Goal: Task Accomplishment & Management: Manage account settings

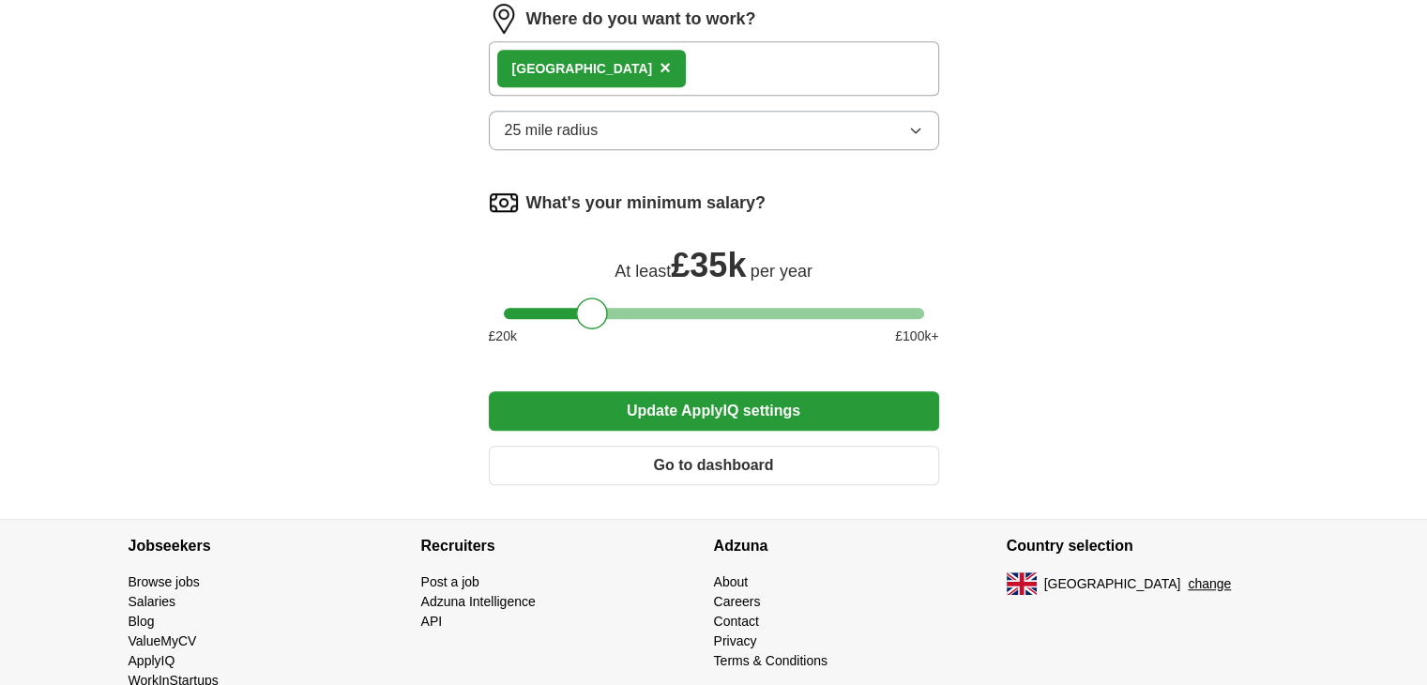
scroll to position [1179, 0]
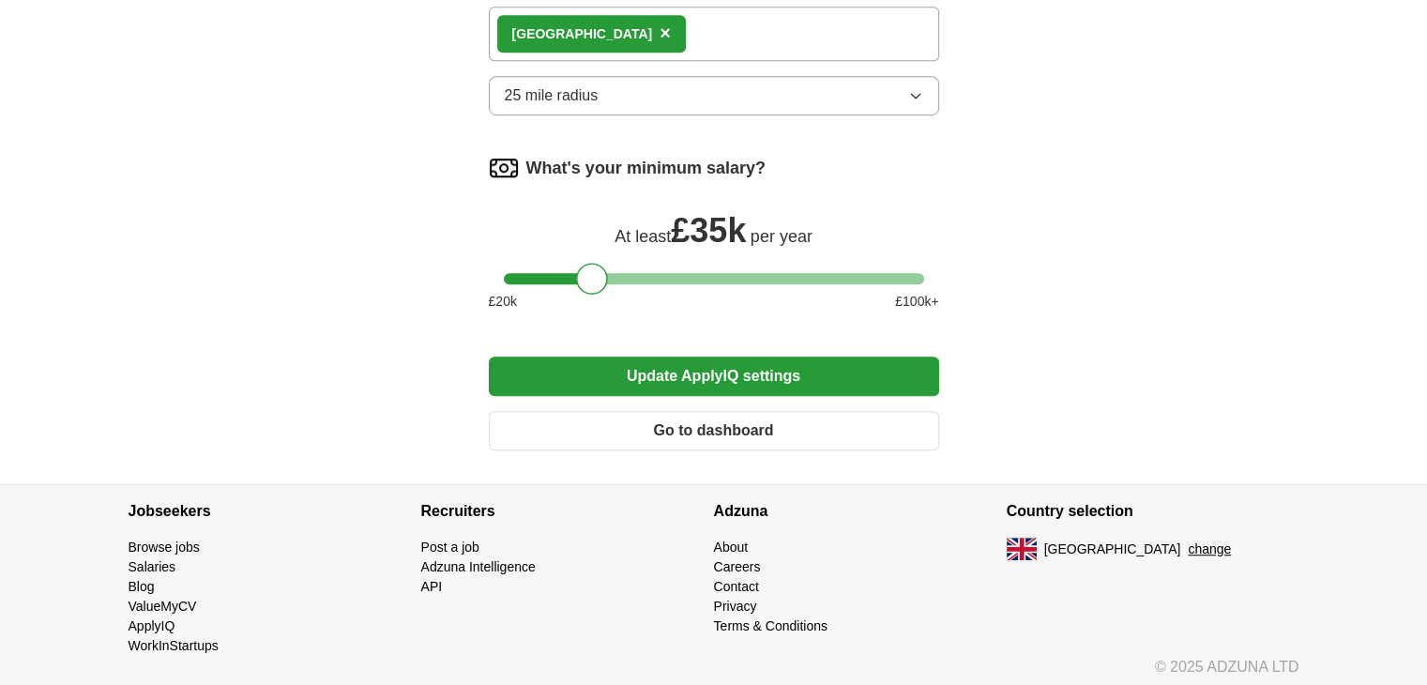
click at [717, 361] on button "Update ApplyIQ settings" at bounding box center [714, 376] width 450 height 39
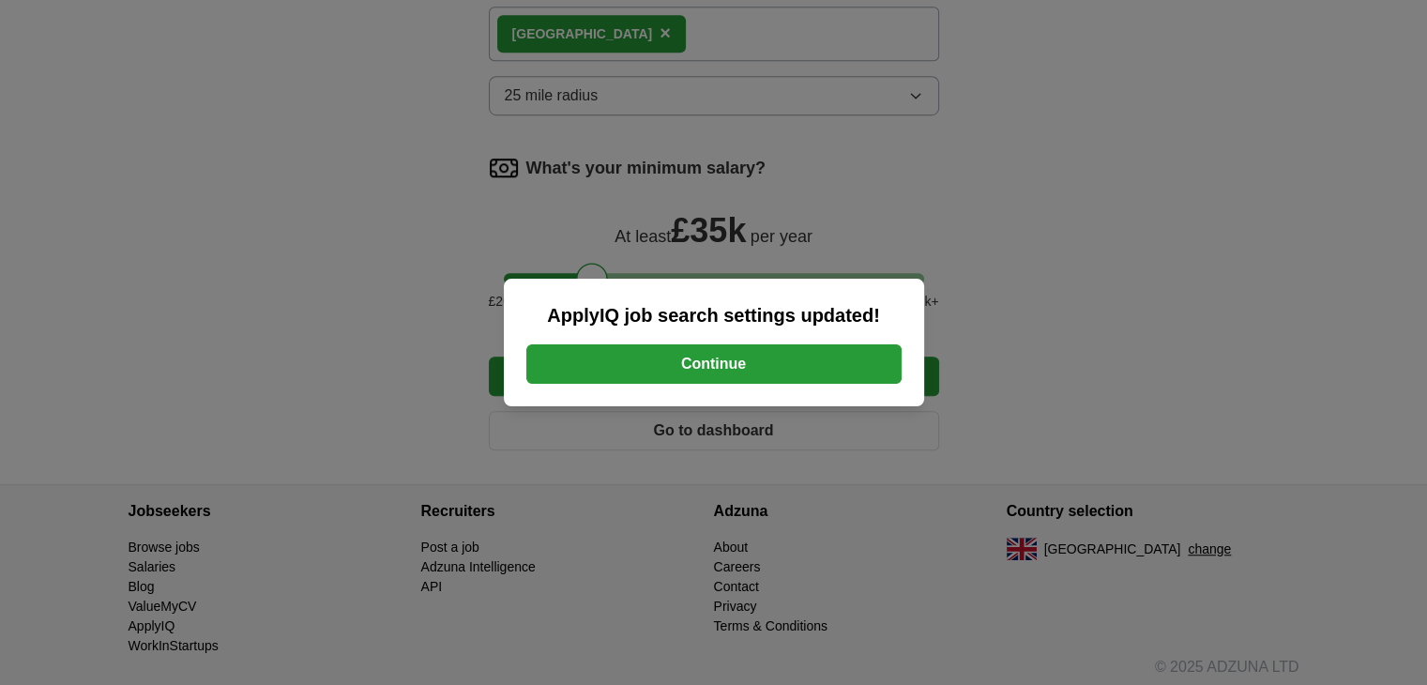
click at [717, 361] on button "Continue" at bounding box center [713, 363] width 375 height 39
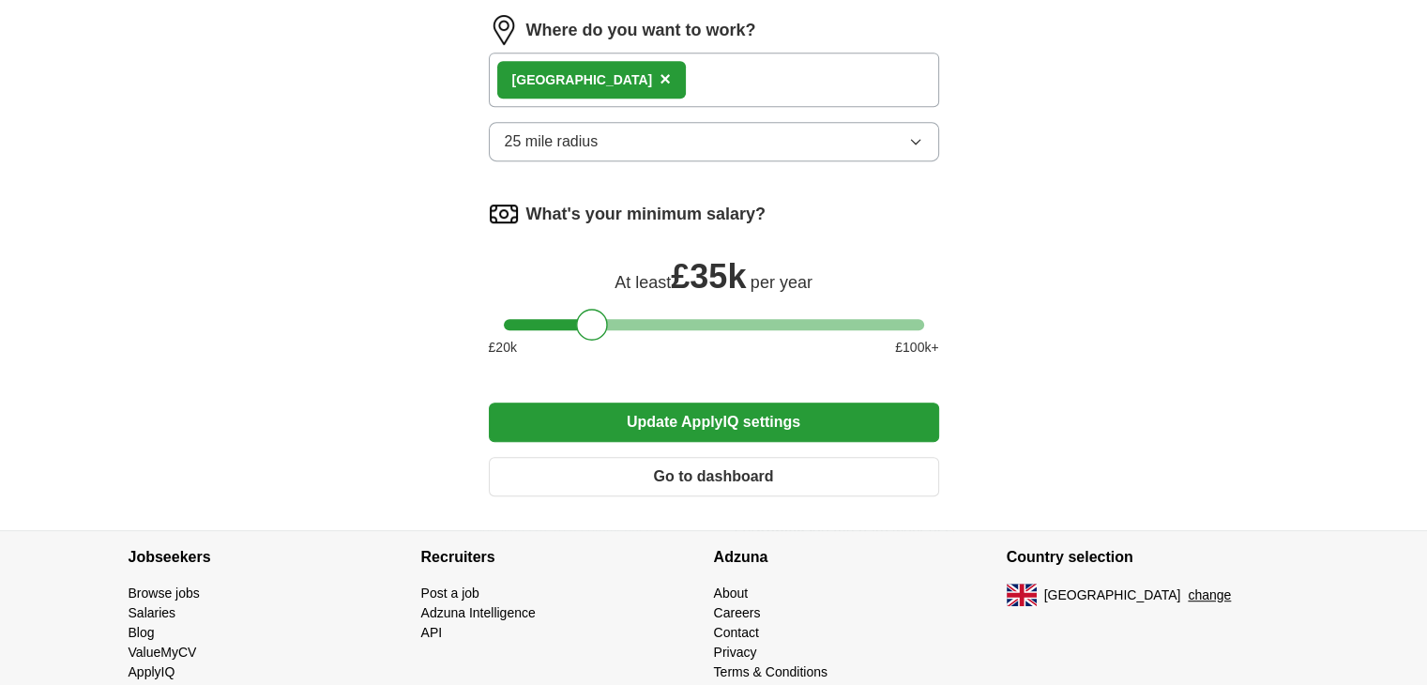
scroll to position [867, 0]
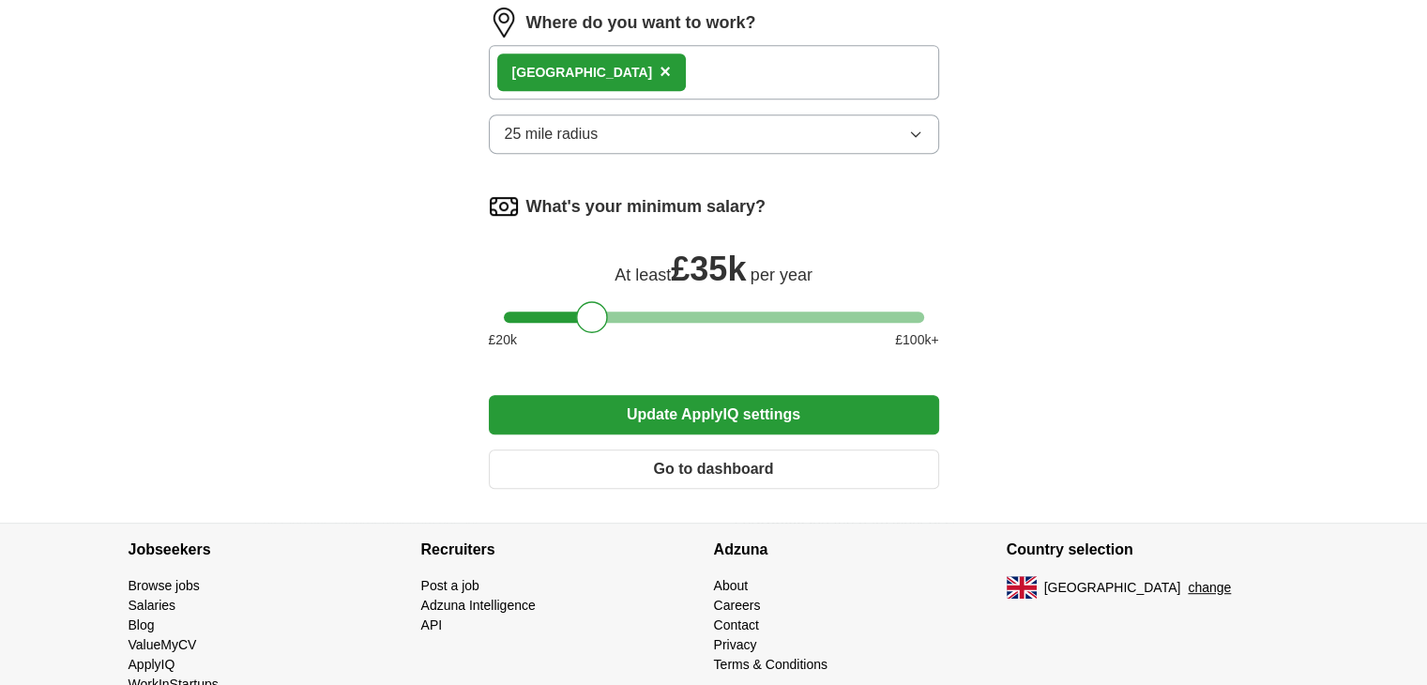
click at [646, 77] on div "London ×" at bounding box center [714, 72] width 450 height 54
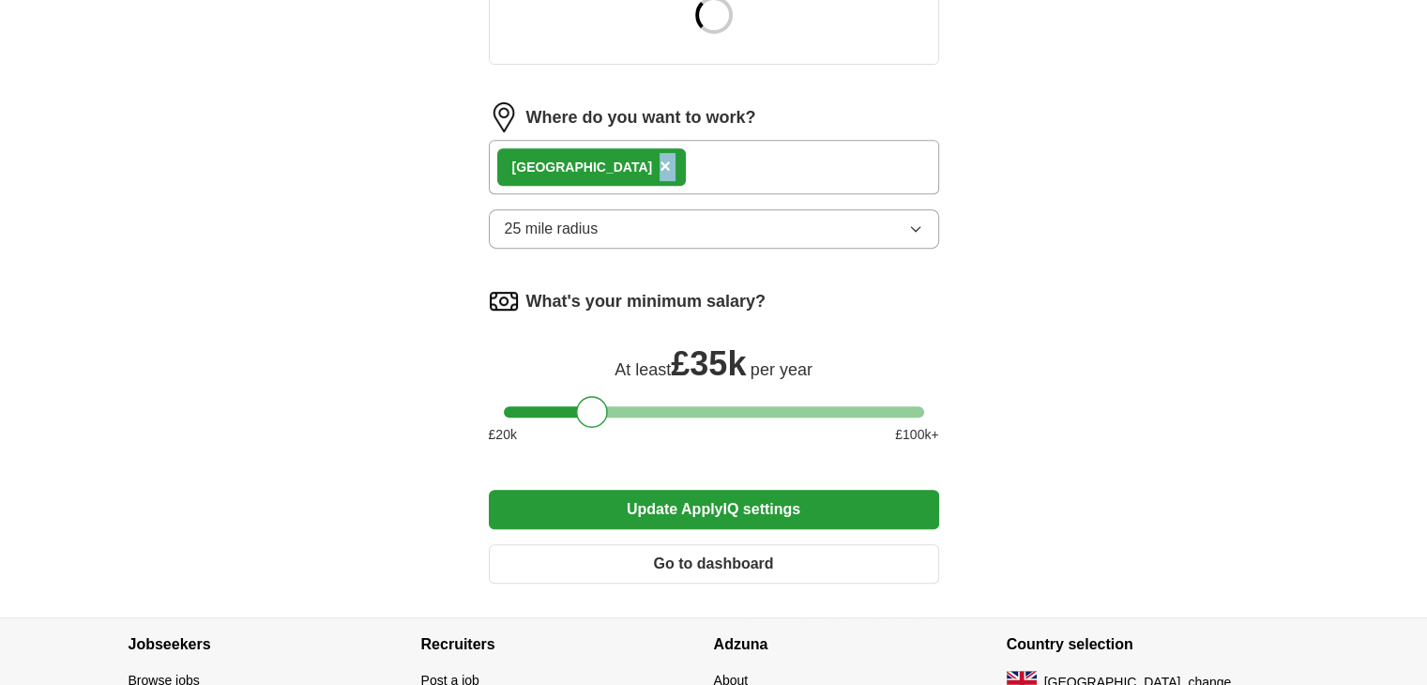
scroll to position [769, 0]
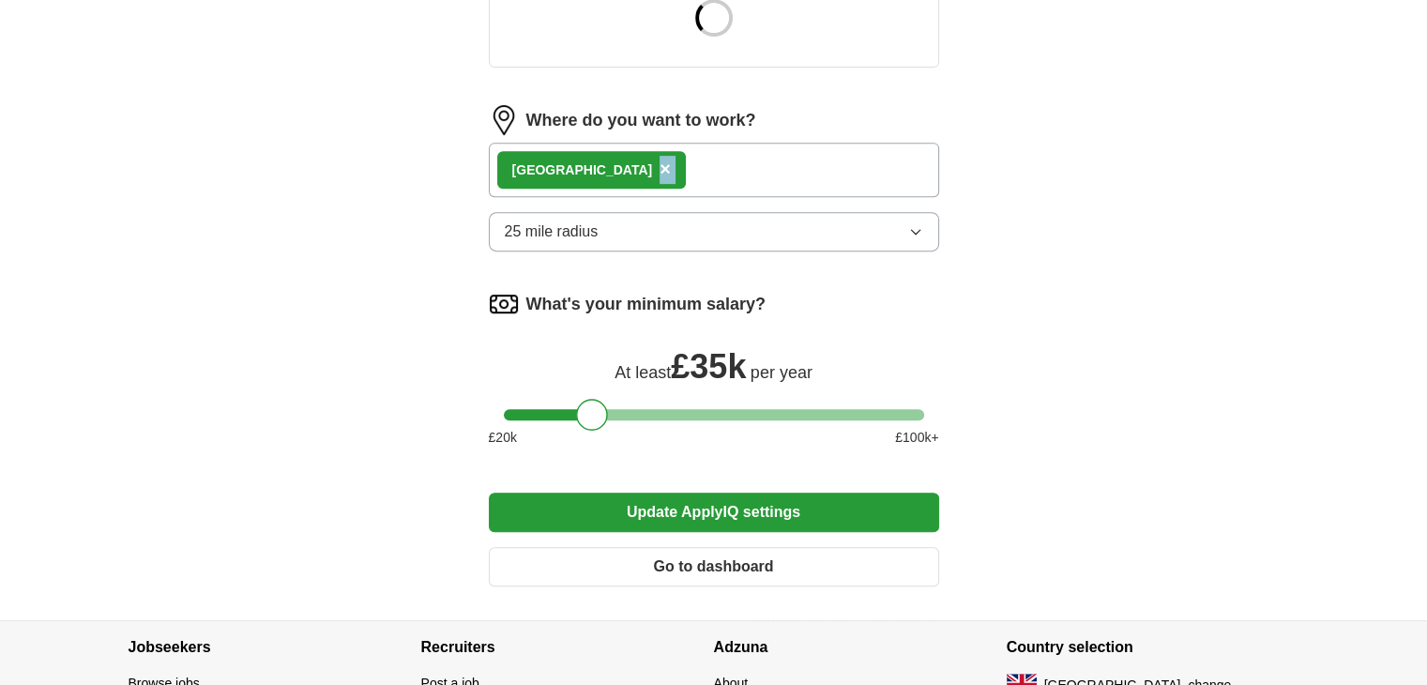
click at [643, 226] on button "25 mile radius" at bounding box center [714, 231] width 450 height 39
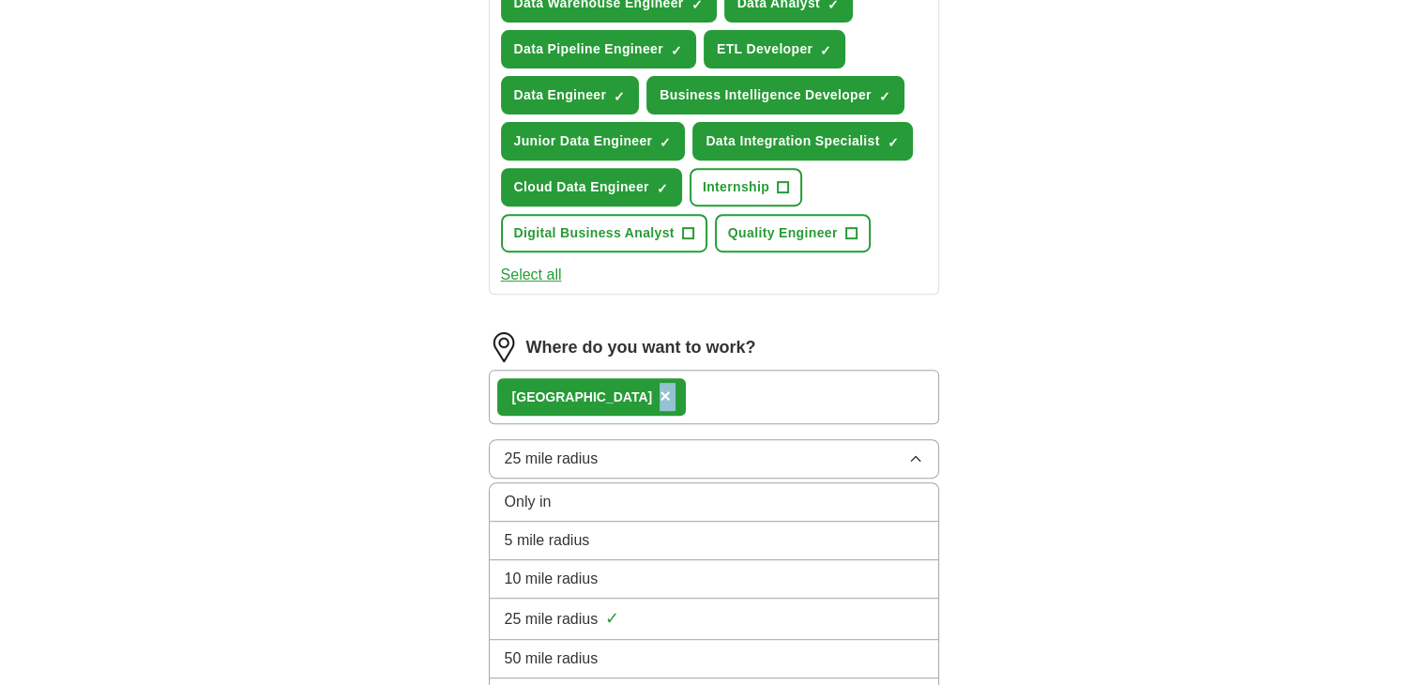
click at [579, 448] on span "25 mile radius" at bounding box center [552, 459] width 94 height 23
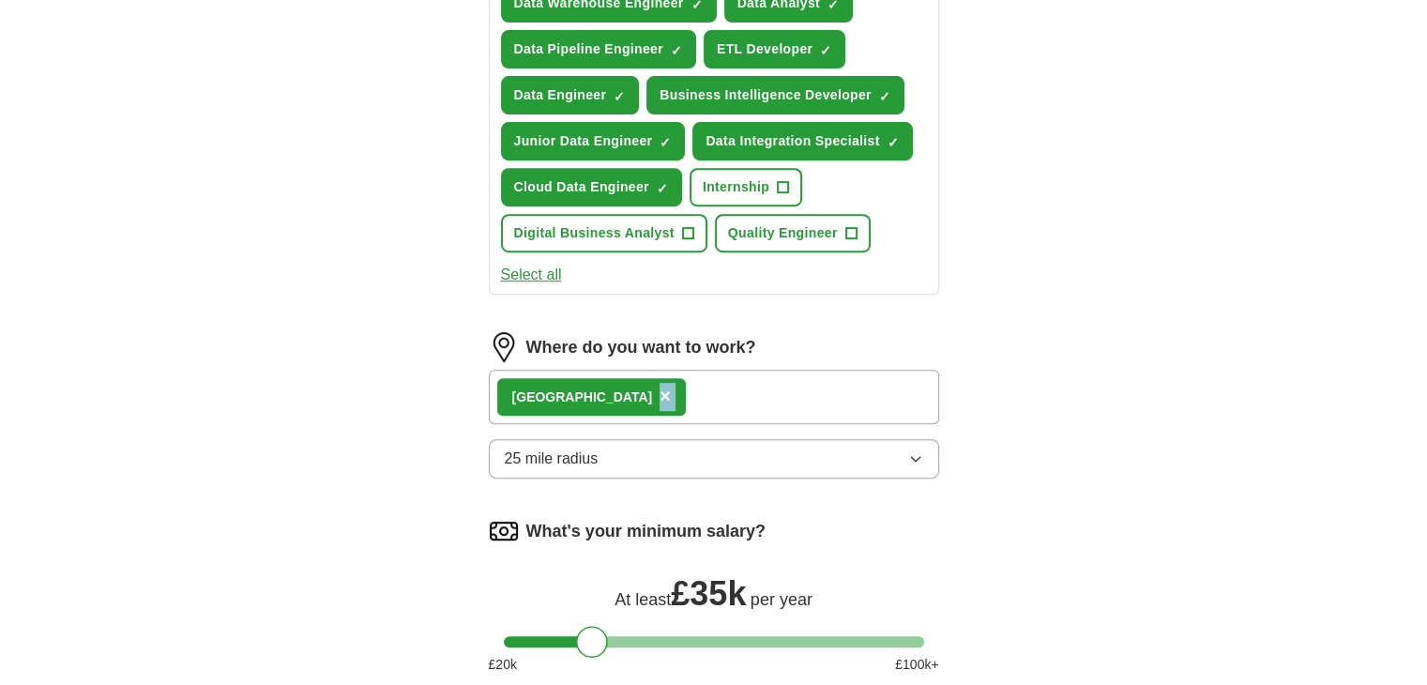
click at [579, 448] on span "25 mile radius" at bounding box center [552, 459] width 94 height 23
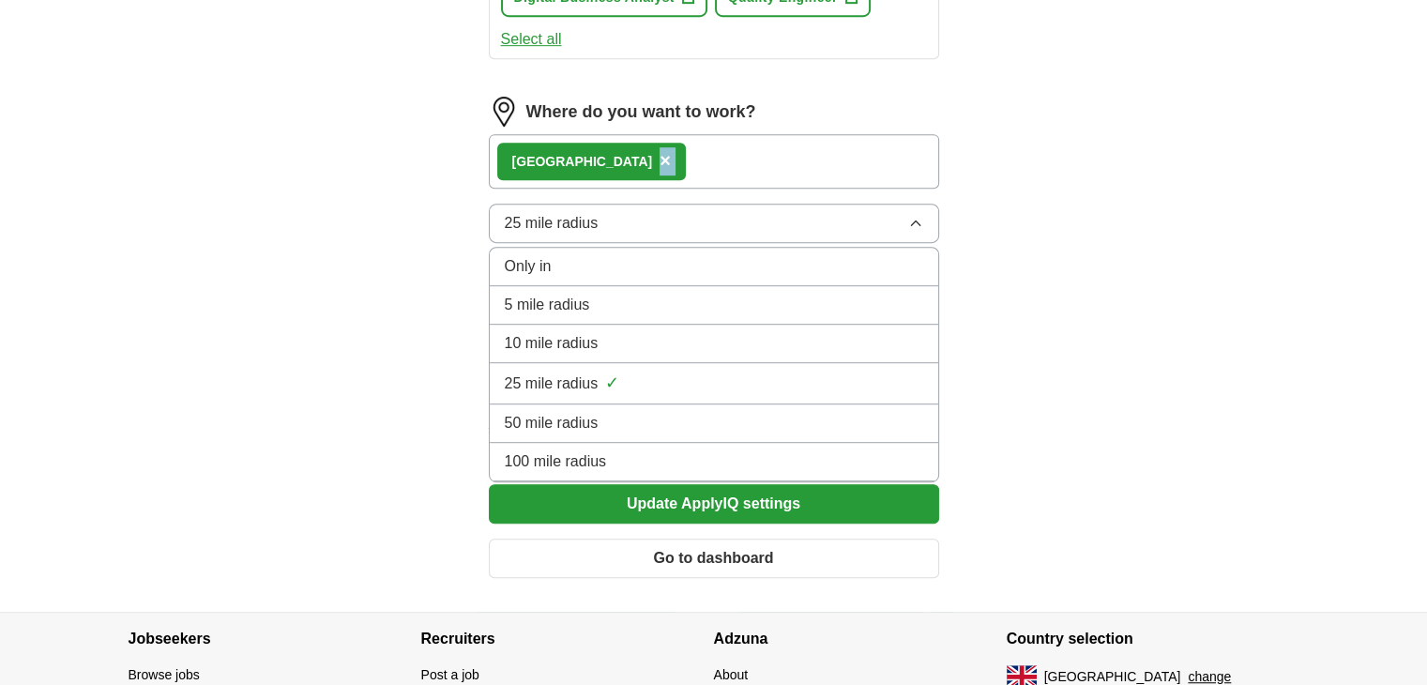
scroll to position [1021, 0]
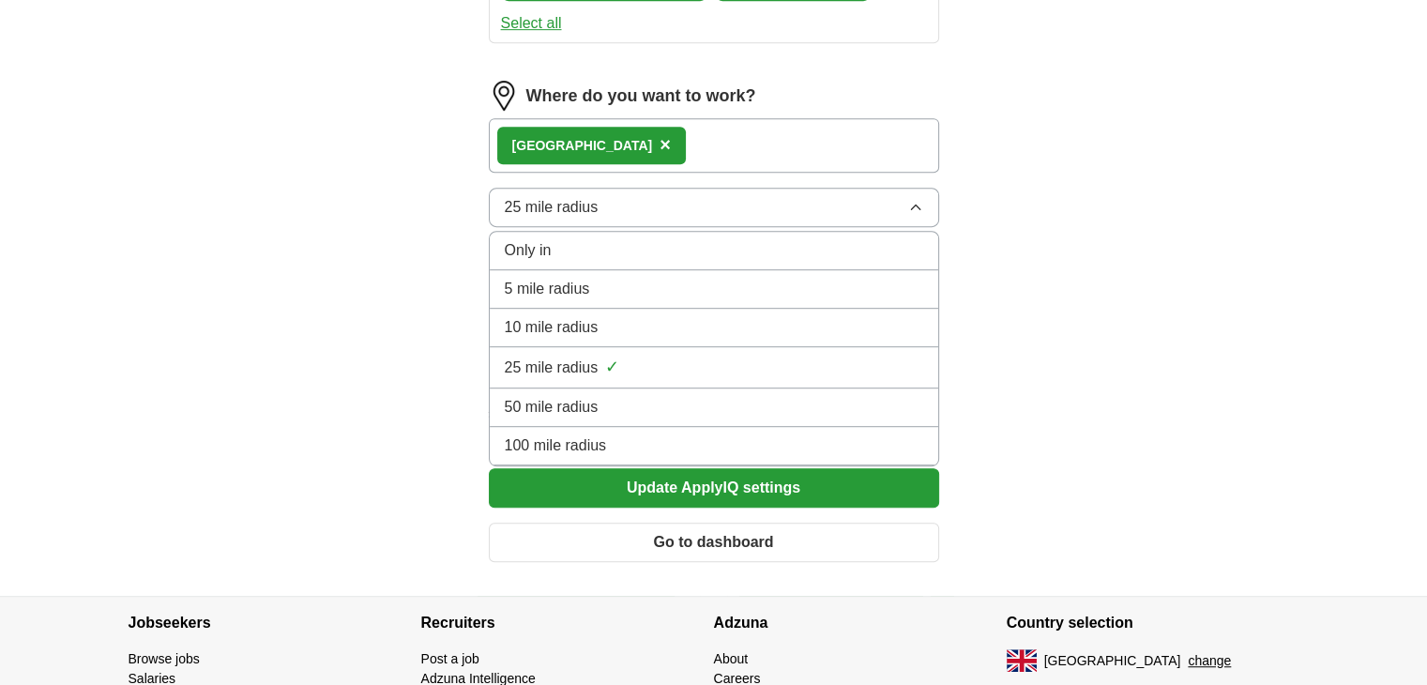
click at [563, 440] on span "100 mile radius" at bounding box center [556, 445] width 102 height 23
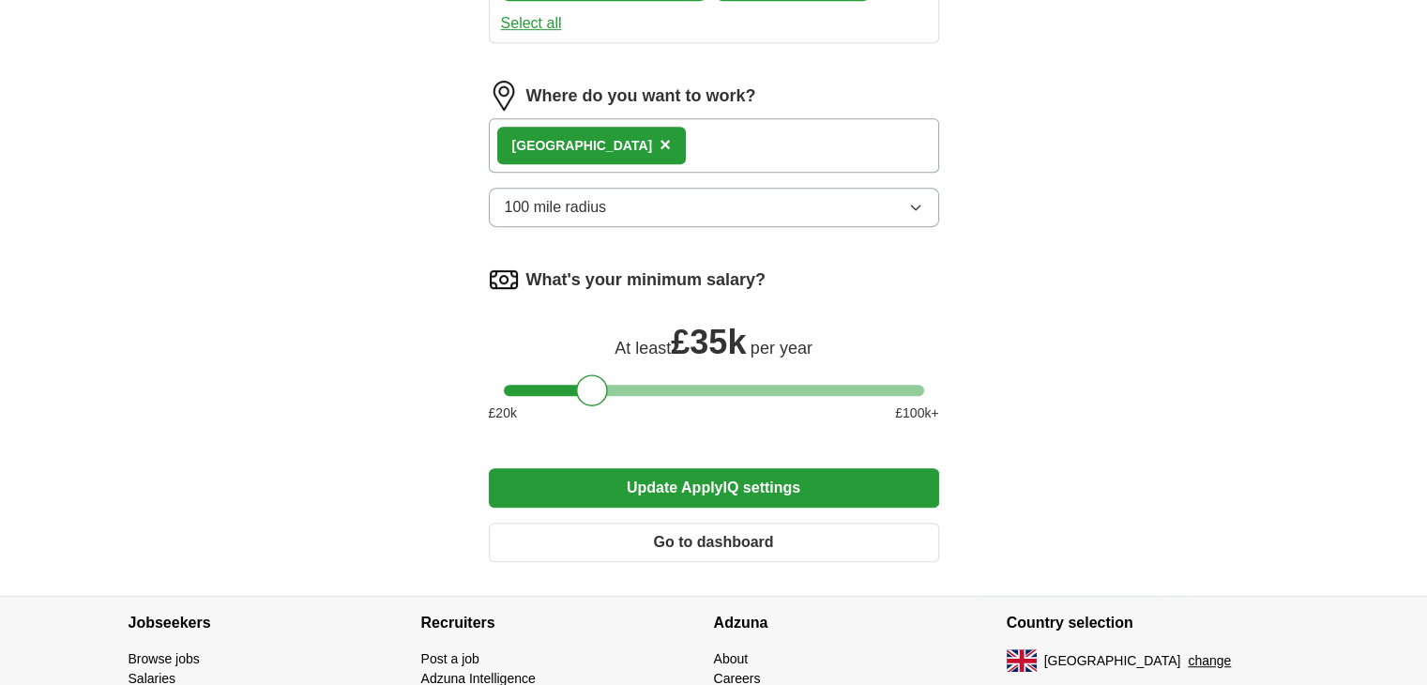
click at [612, 128] on div "London ×" at bounding box center [714, 145] width 450 height 54
click at [623, 130] on div "London ×" at bounding box center [714, 145] width 450 height 54
click at [631, 134] on div "London ×" at bounding box center [714, 145] width 450 height 54
click at [714, 471] on button "Update ApplyIQ settings" at bounding box center [714, 487] width 450 height 39
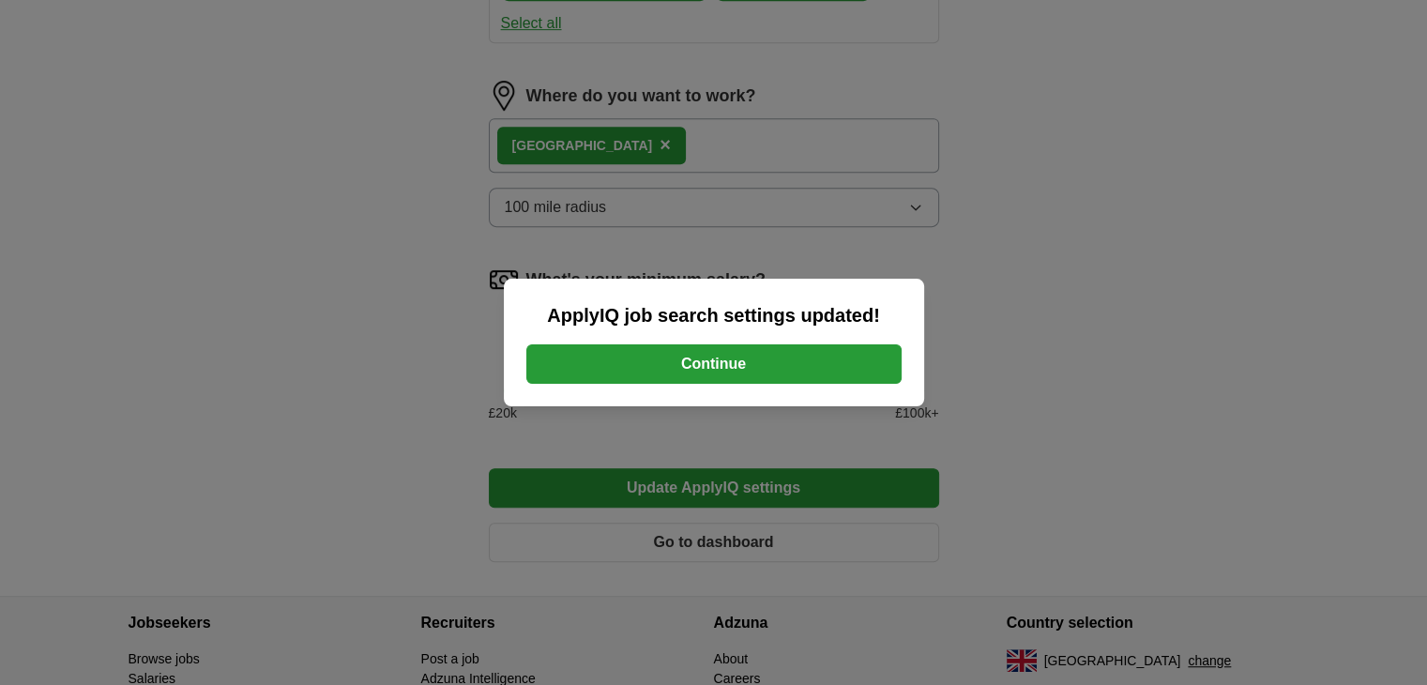
click at [723, 370] on button "Continue" at bounding box center [713, 363] width 375 height 39
